Goal: Task Accomplishment & Management: Manage account settings

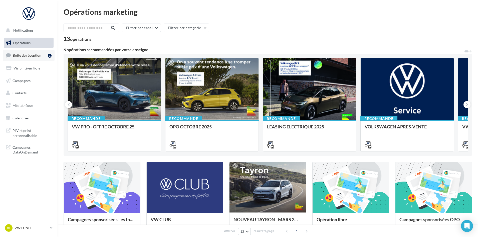
click at [28, 58] on link "Boîte de réception 1" at bounding box center [29, 55] width 52 height 11
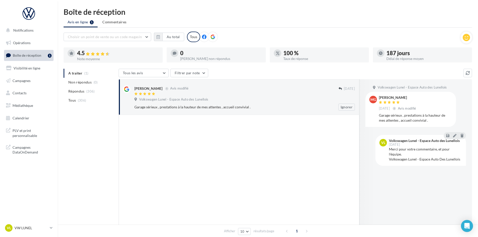
click at [213, 101] on div "Volkswagen Lunel - Espace Auto des Lunellois" at bounding box center [245, 100] width 221 height 6
click at [21, 225] on p "VW LUNEL" at bounding box center [31, 227] width 33 height 5
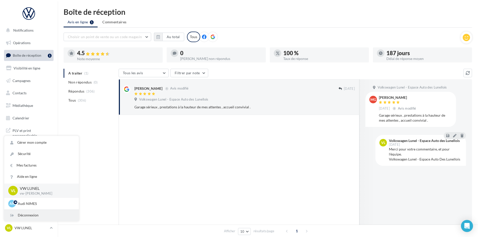
click at [20, 215] on div "Déconnexion" at bounding box center [41, 214] width 75 height 11
